Goal: Check status: Check status

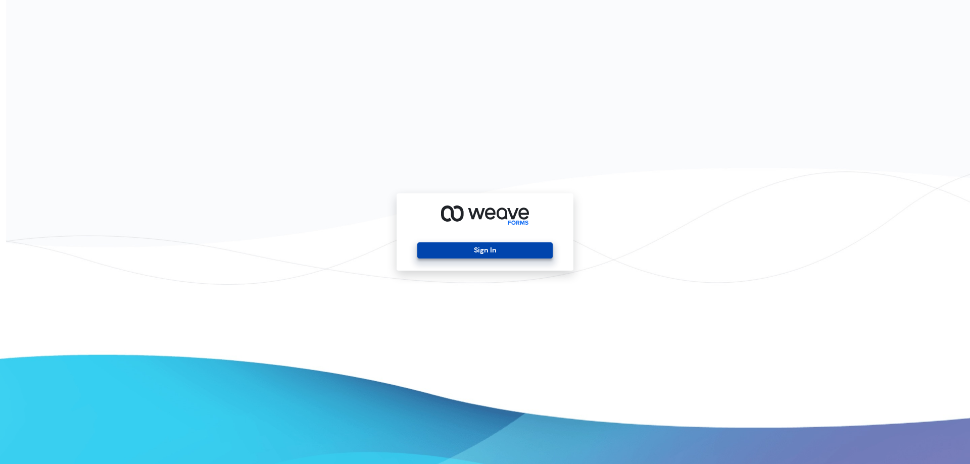
click at [464, 248] on button "Sign In" at bounding box center [484, 251] width 135 height 16
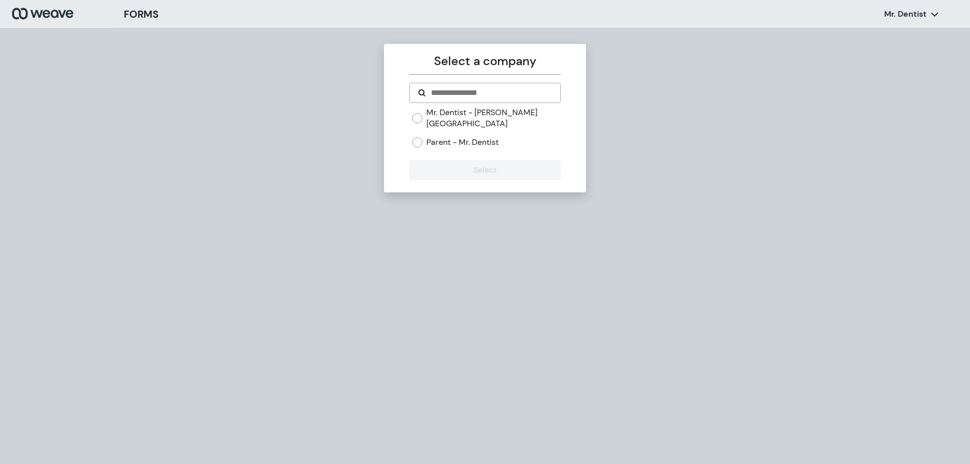
click at [412, 107] on form "Mr. Dentist - [PERSON_NAME][GEOGRAPHIC_DATA] Parent - Mr. Dentist Select" at bounding box center [484, 132] width 151 height 98
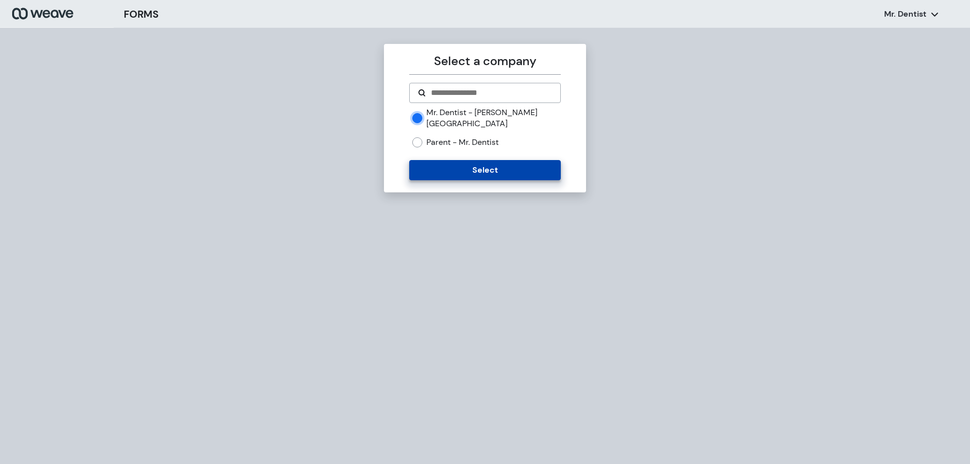
click at [425, 160] on button "Select" at bounding box center [484, 170] width 151 height 20
